Goal: Register for event/course

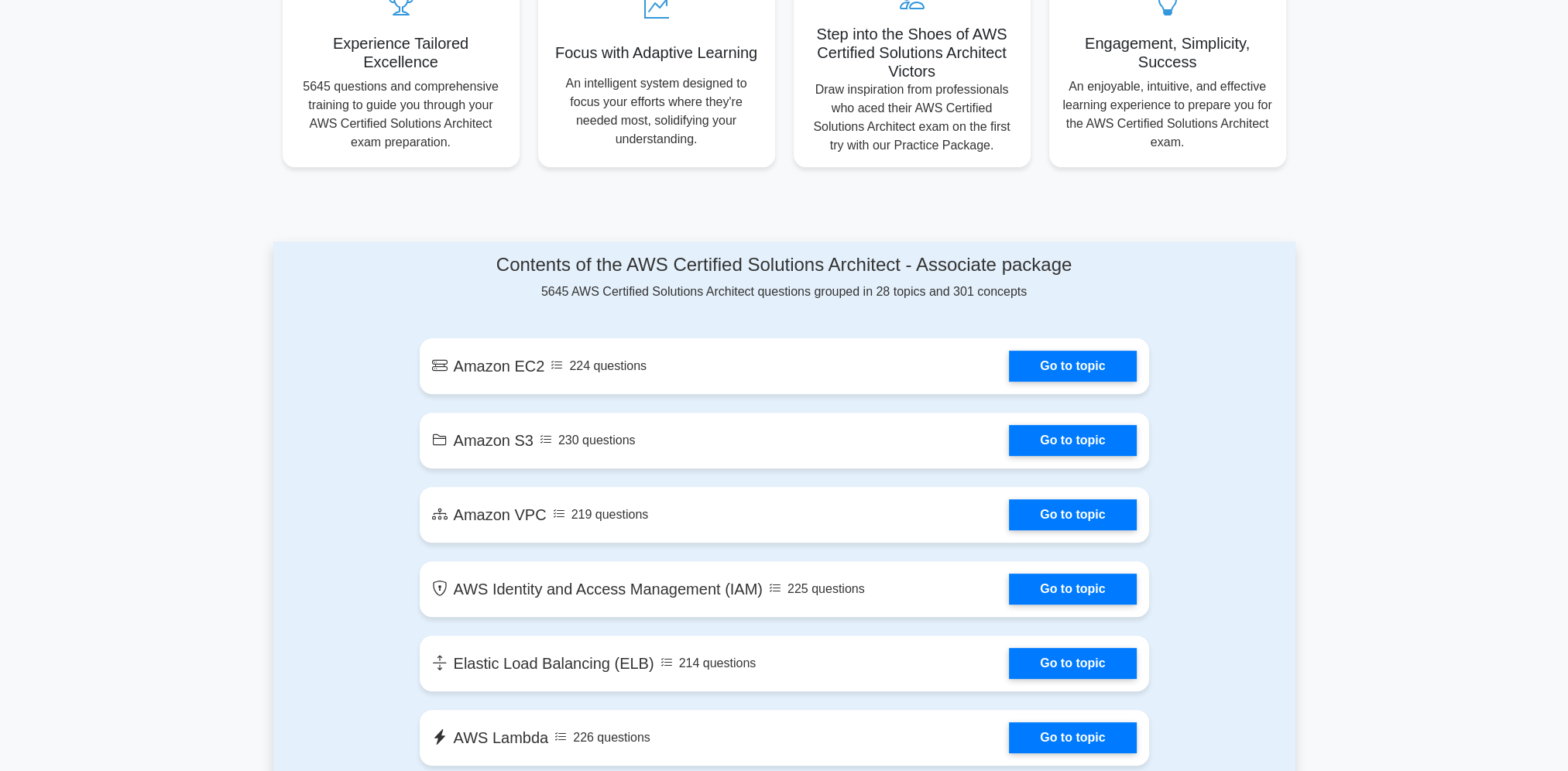
scroll to position [619, 0]
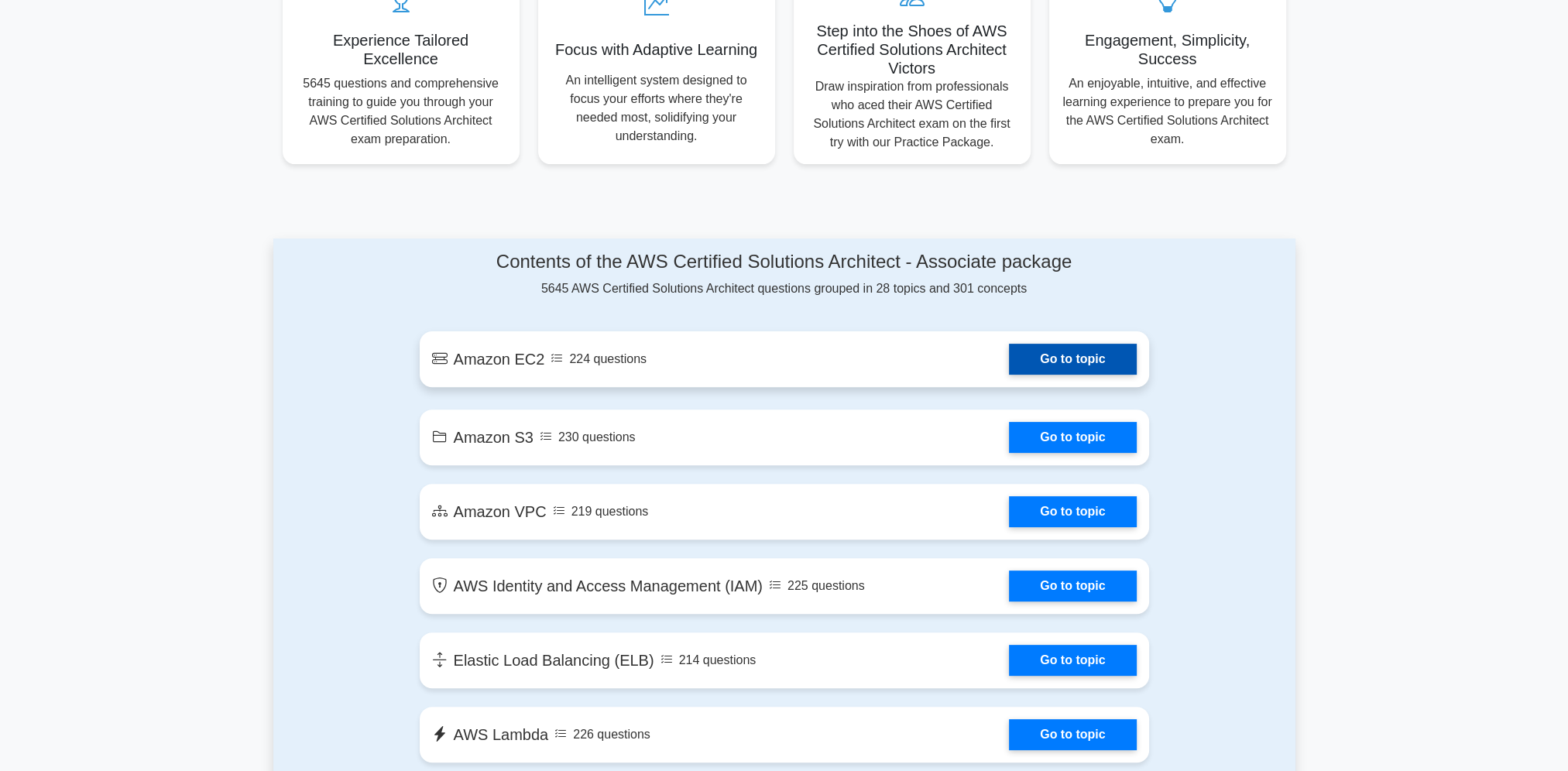
click at [1009, 364] on link "Go to topic" at bounding box center [1072, 359] width 127 height 31
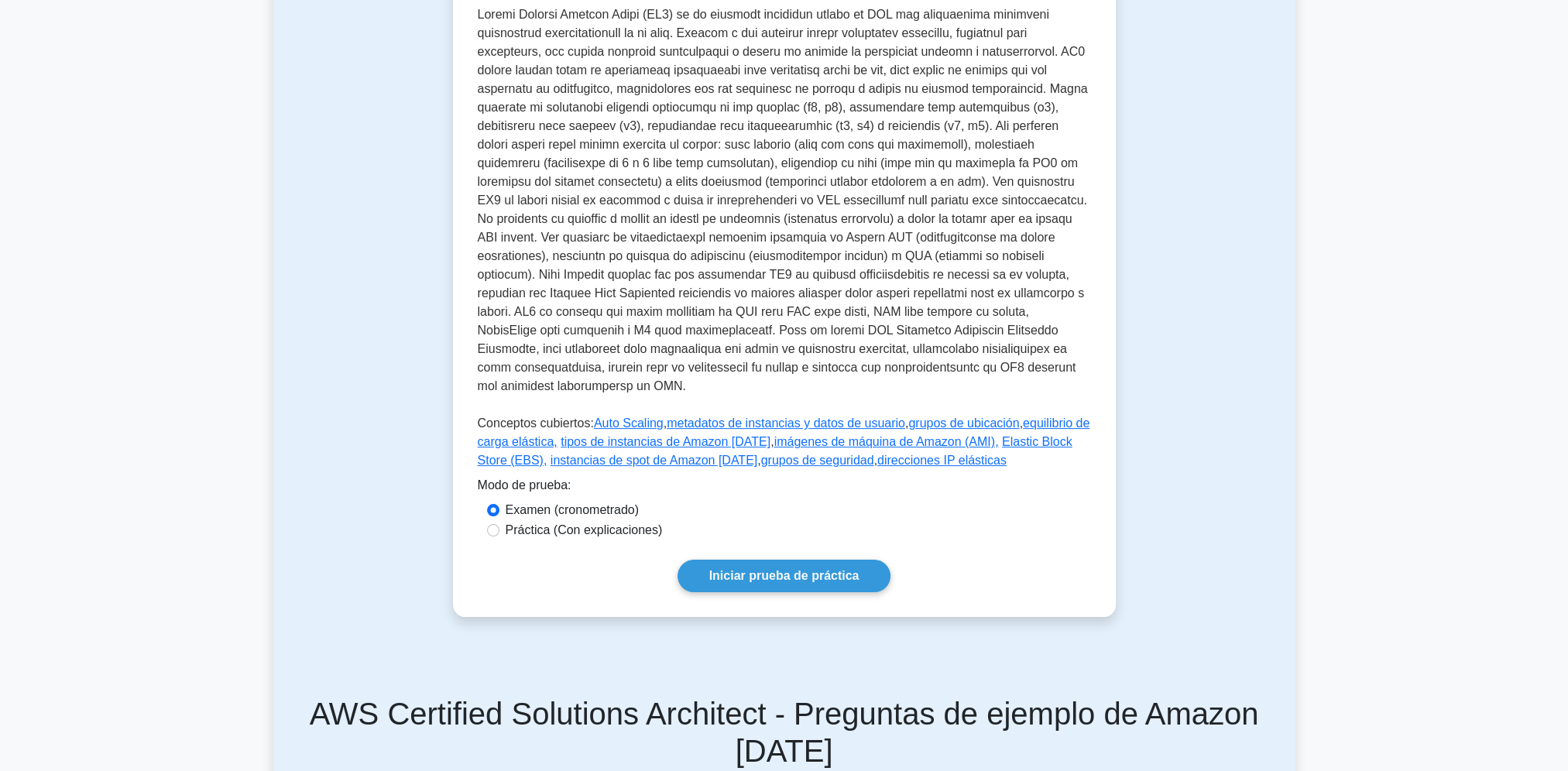
scroll to position [464, 0]
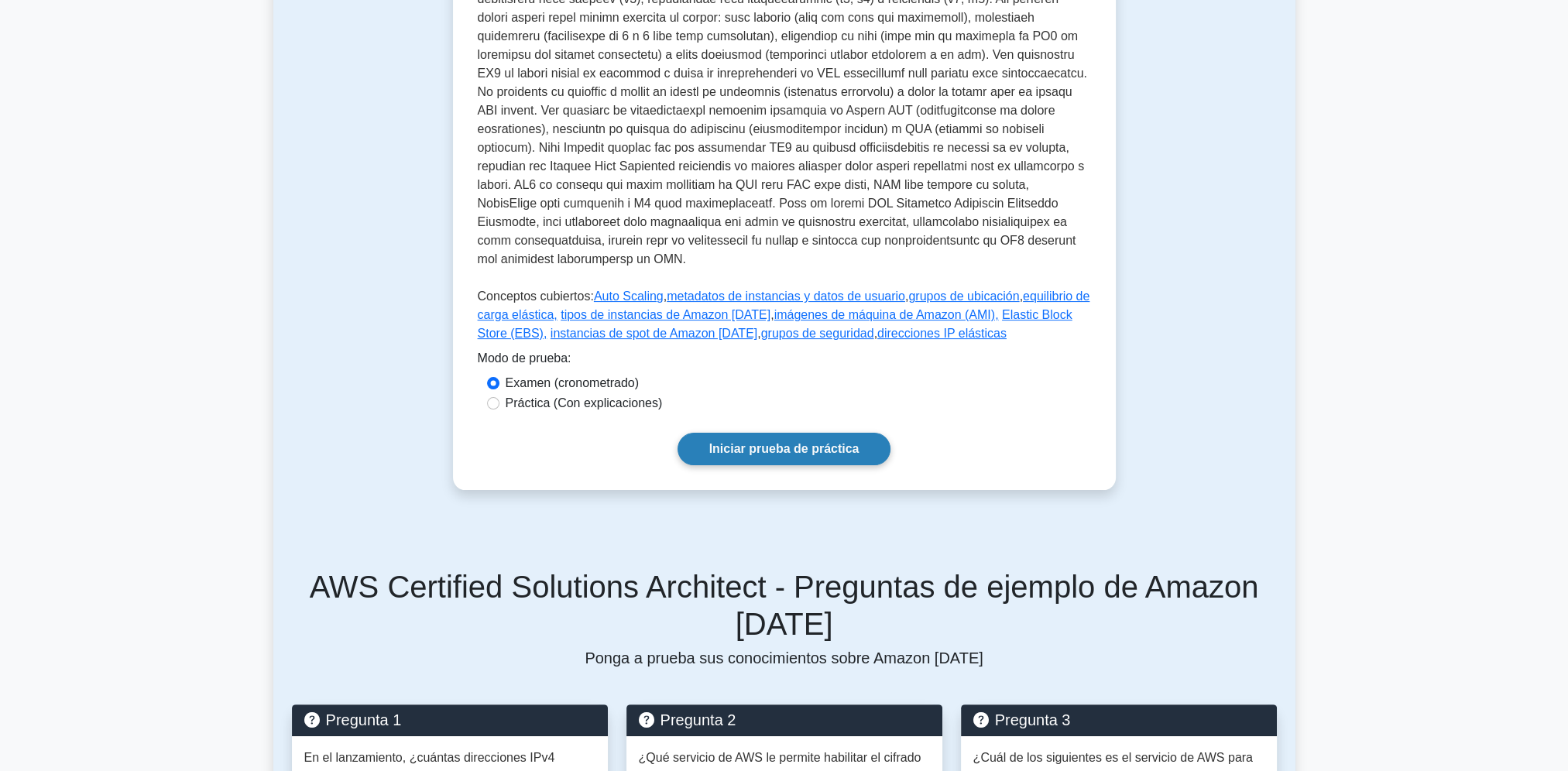
click at [796, 449] on link "Iniciar prueba de práctica" at bounding box center [784, 449] width 214 height 33
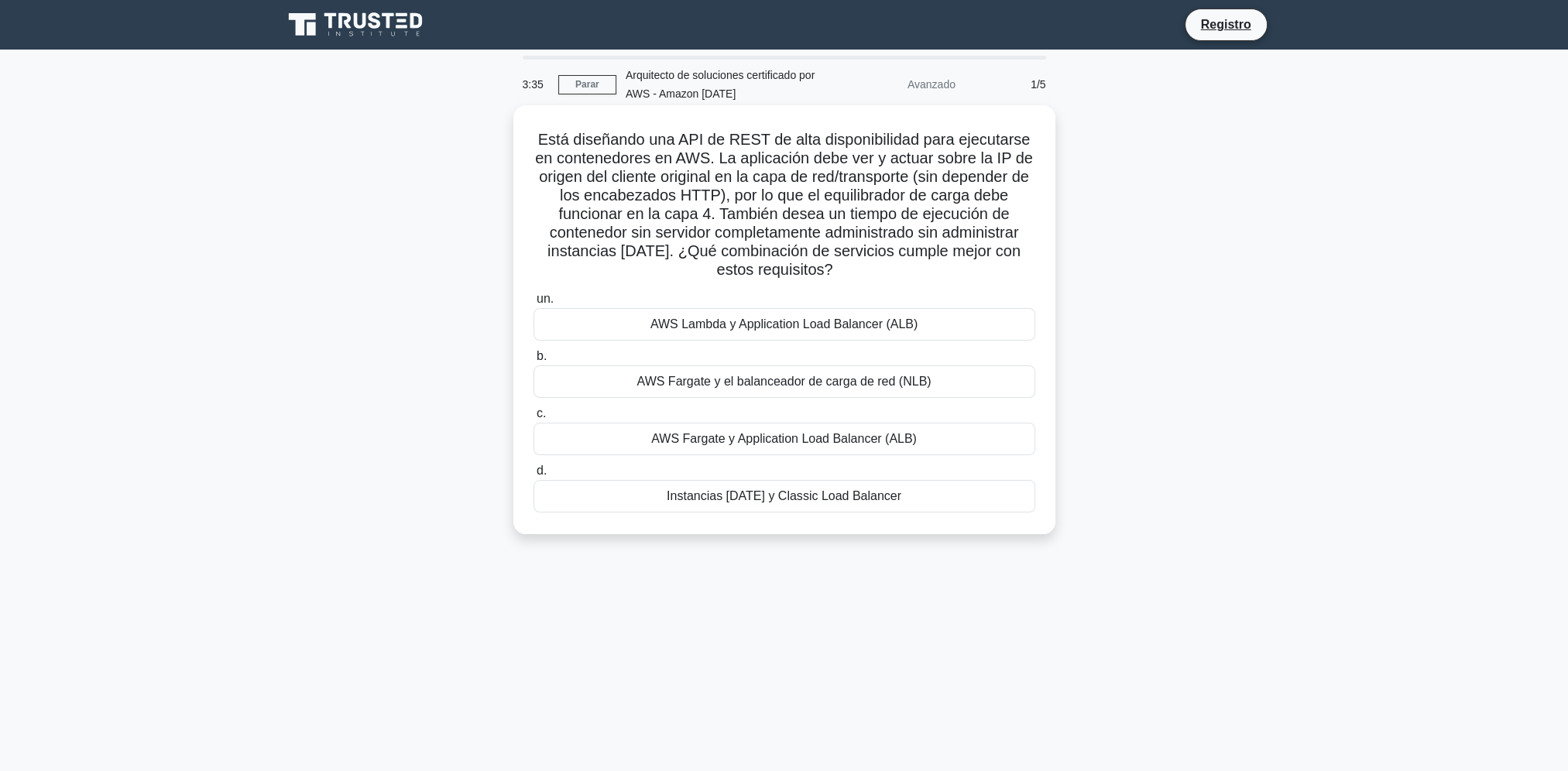
click at [653, 389] on div "AWS Fargate y el balanceador de carga de red (NLB)" at bounding box center [784, 382] width 501 height 33
click at [534, 361] on input "b. AWS Fargate y el balanceador de carga de red (NLB)" at bounding box center [534, 356] width 0 height 10
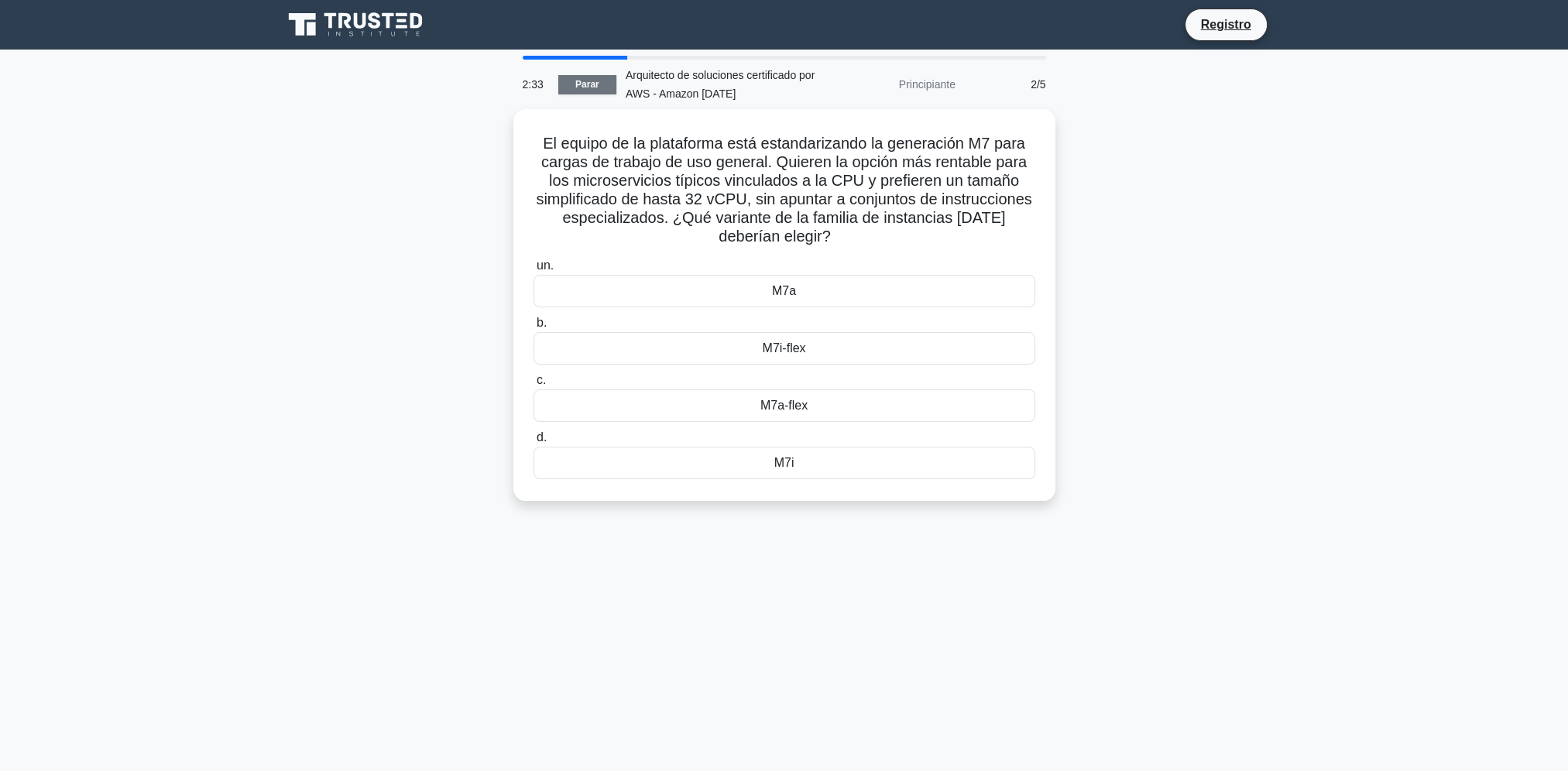
click at [588, 85] on link "Parar" at bounding box center [587, 84] width 58 height 19
